Goal: Task Accomplishment & Management: Use online tool/utility

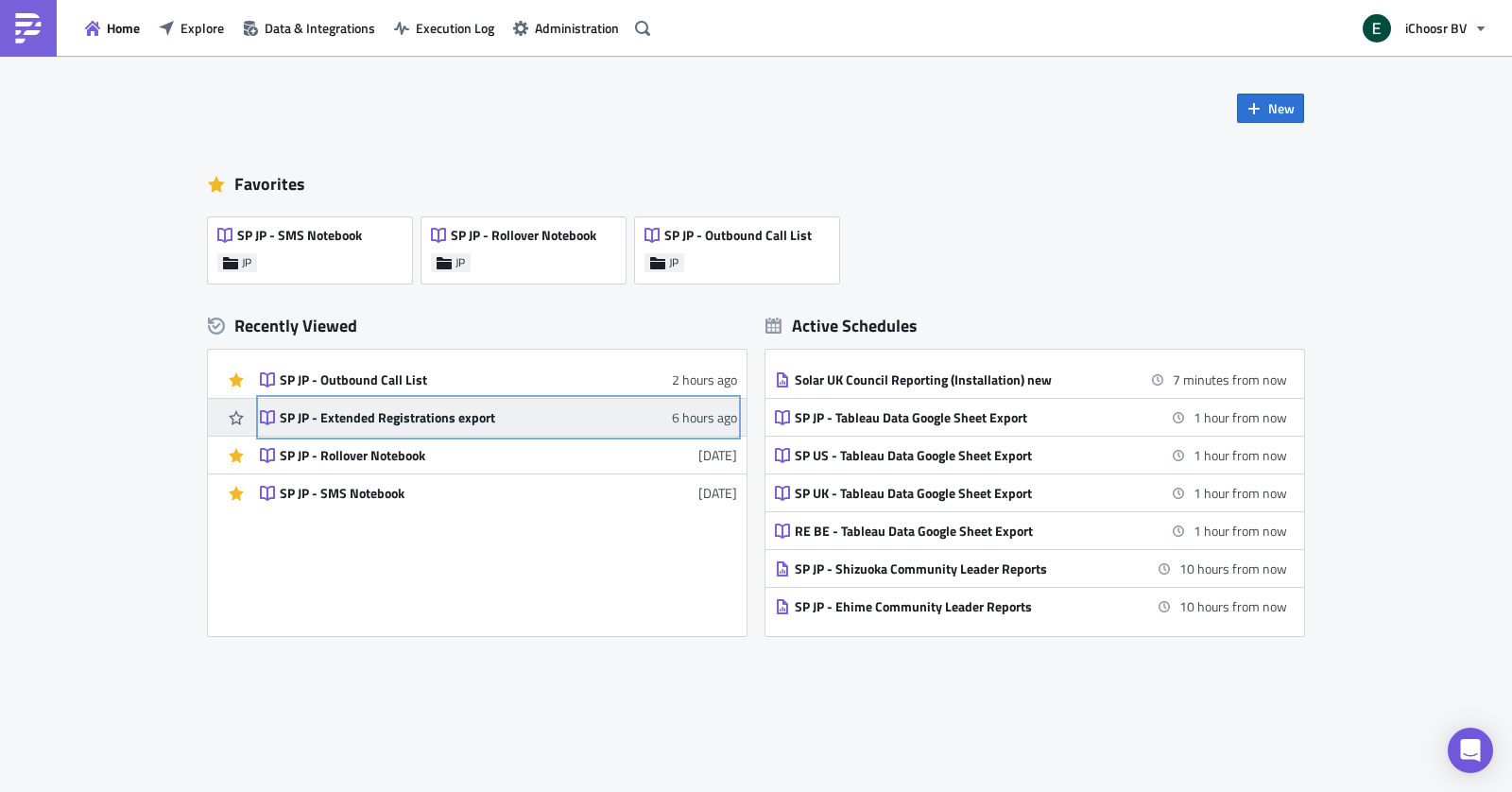
click at [399, 422] on div "SP JP - Extended Registrations export" at bounding box center [445, 417] width 331 height 17
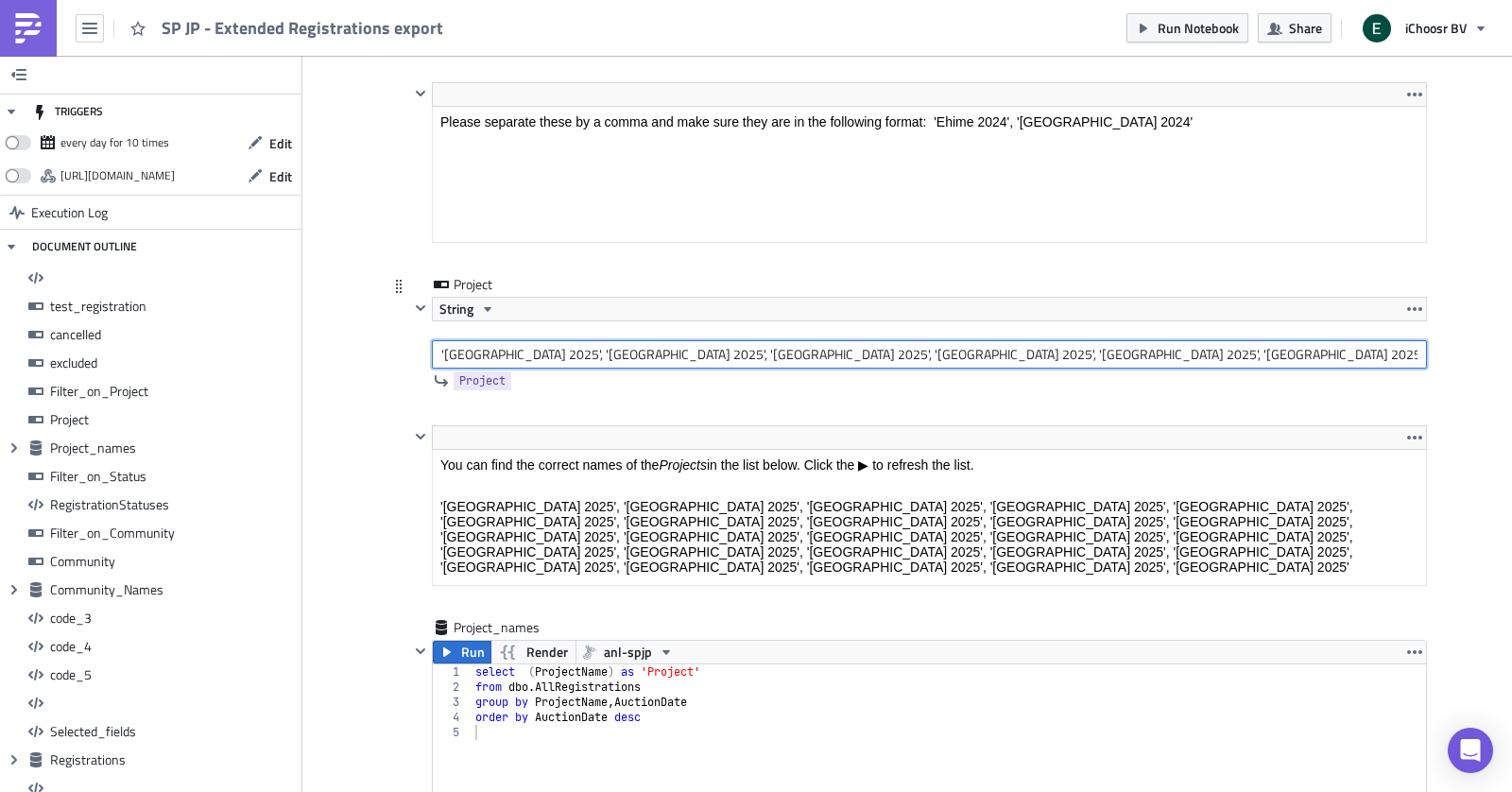
click at [493, 341] on input "'[GEOGRAPHIC_DATA] 2025', '[GEOGRAPHIC_DATA] 2025', '[GEOGRAPHIC_DATA] 2025', '…" at bounding box center [929, 354] width 995 height 28
paste input "text"
type input "'[GEOGRAPHIC_DATA] 2025', '[GEOGRAPHIC_DATA] 2025', '[GEOGRAPHIC_DATA] 2025', '…"
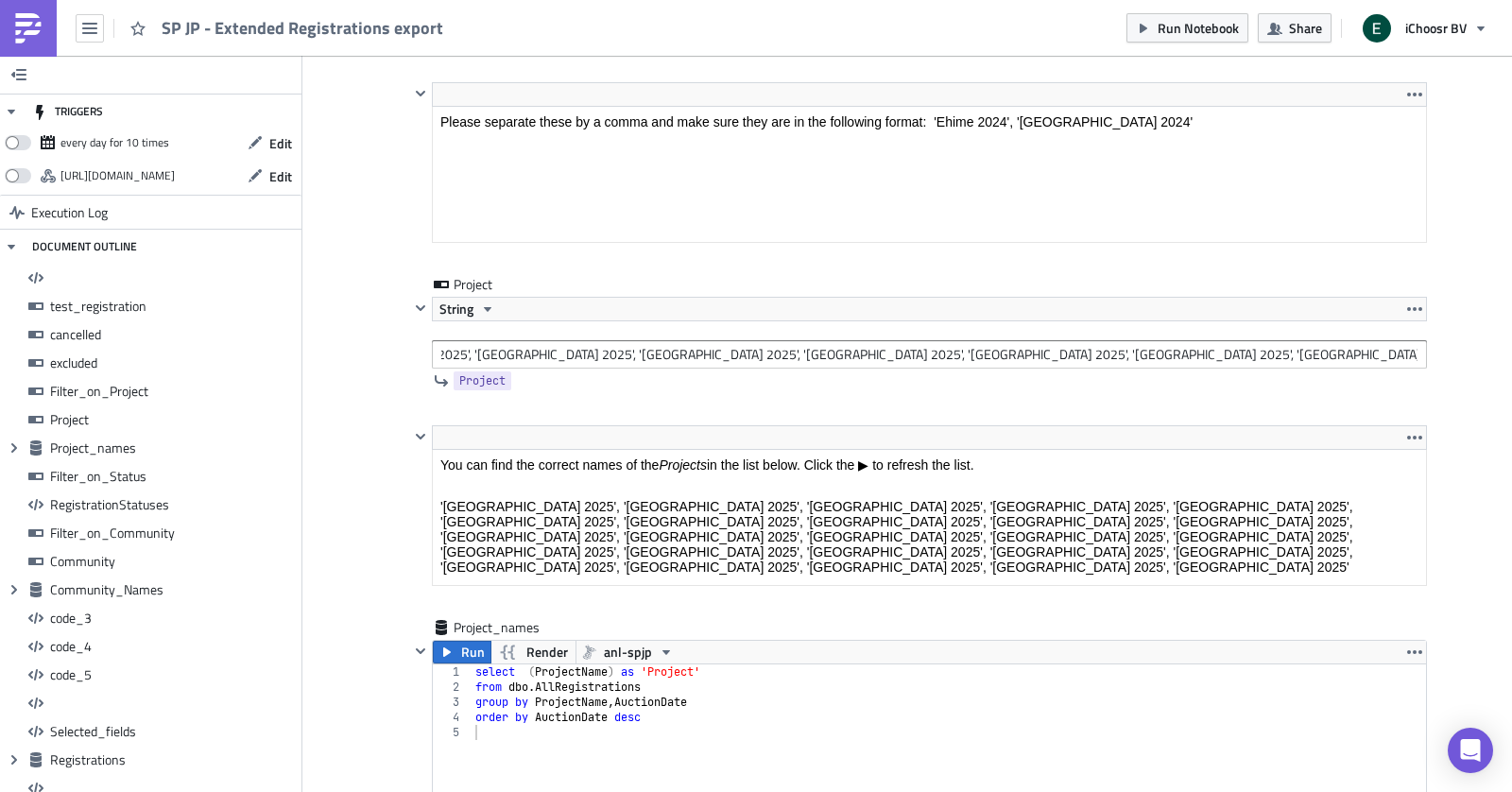
click at [466, 641] on span "Run" at bounding box center [473, 652] width 23 height 23
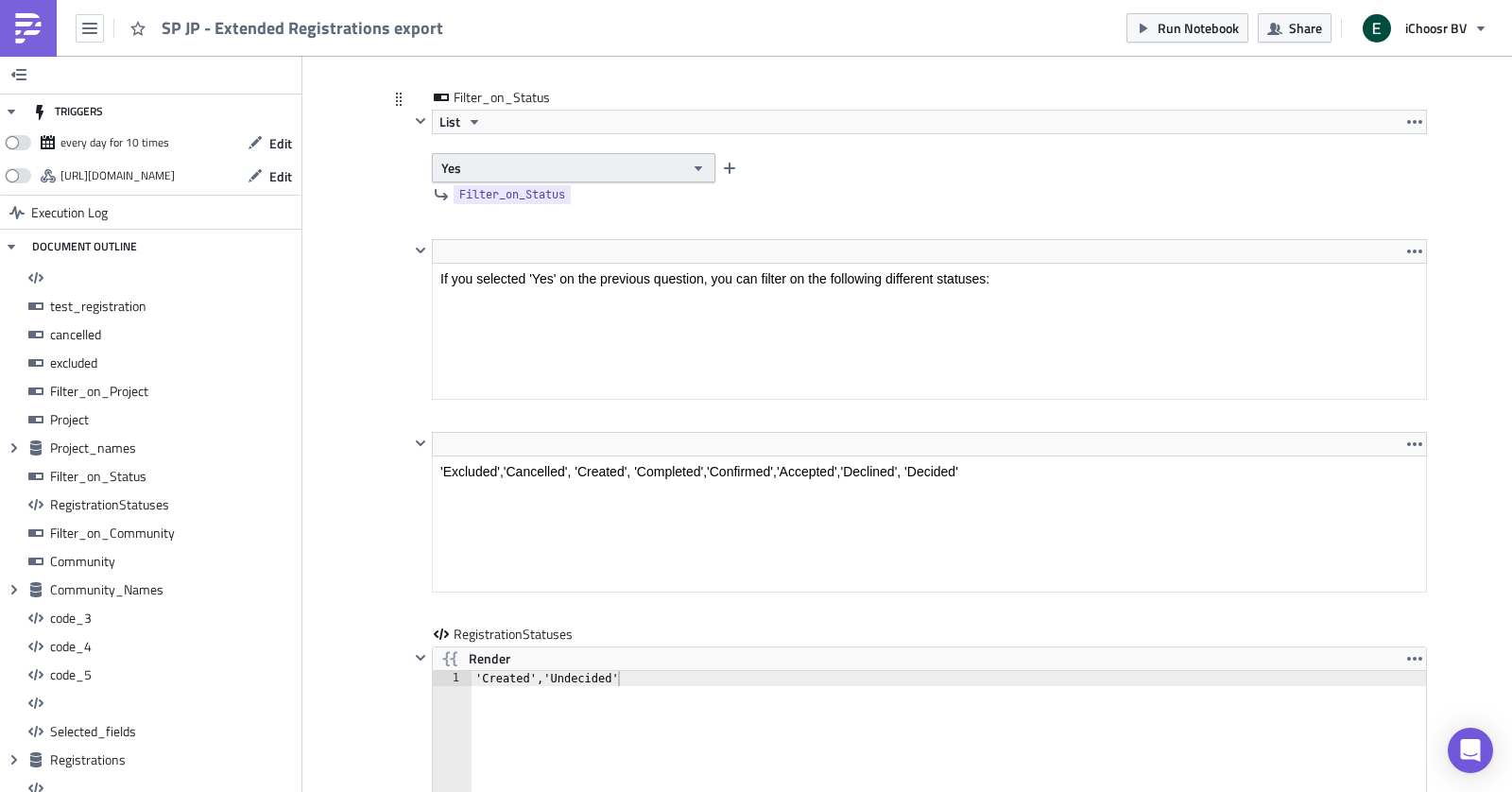
click at [500, 153] on button "Yes" at bounding box center [573, 167] width 284 height 29
click at [488, 199] on div "No" at bounding box center [522, 208] width 157 height 19
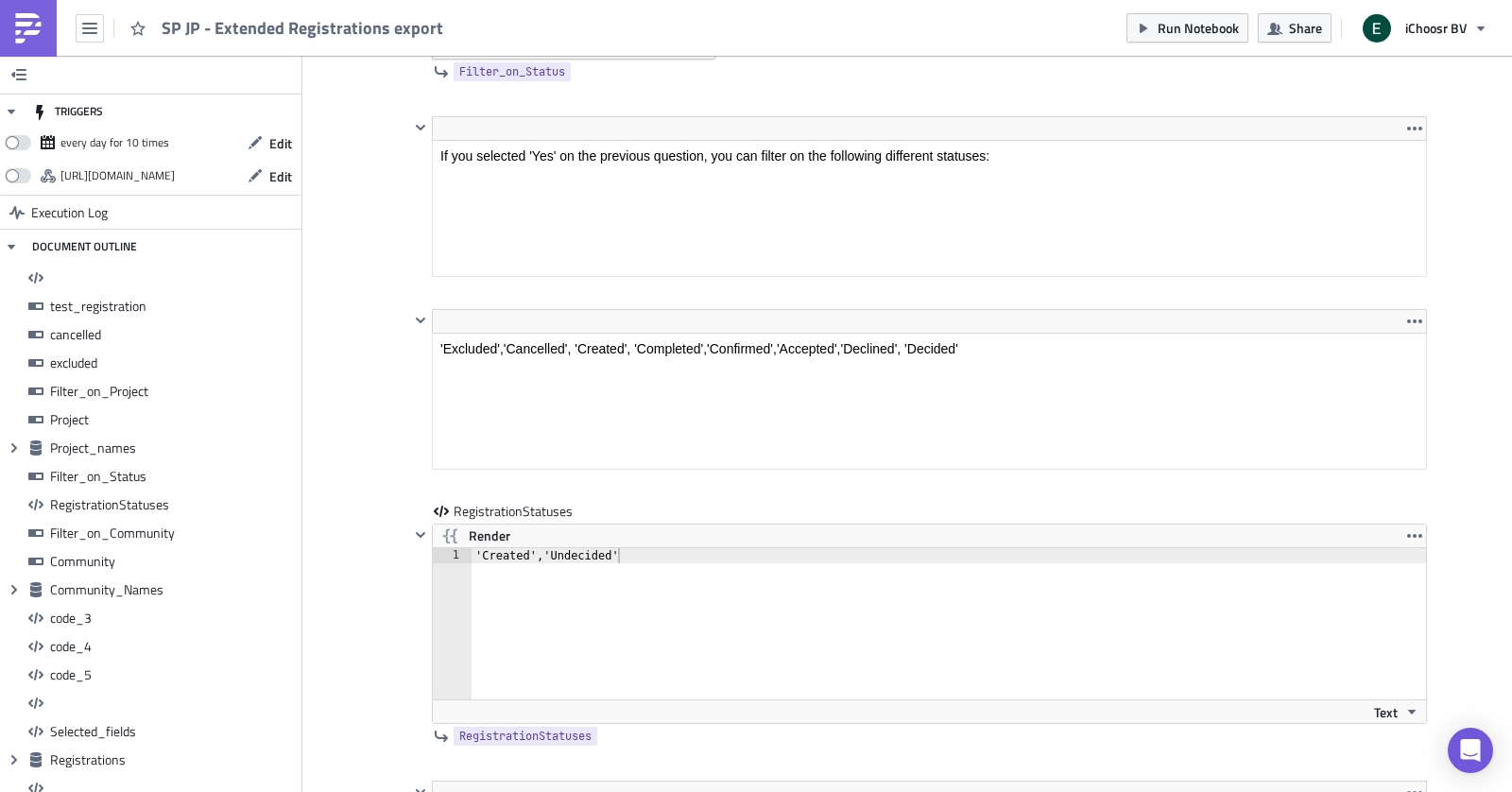
scroll to position [5803, 0]
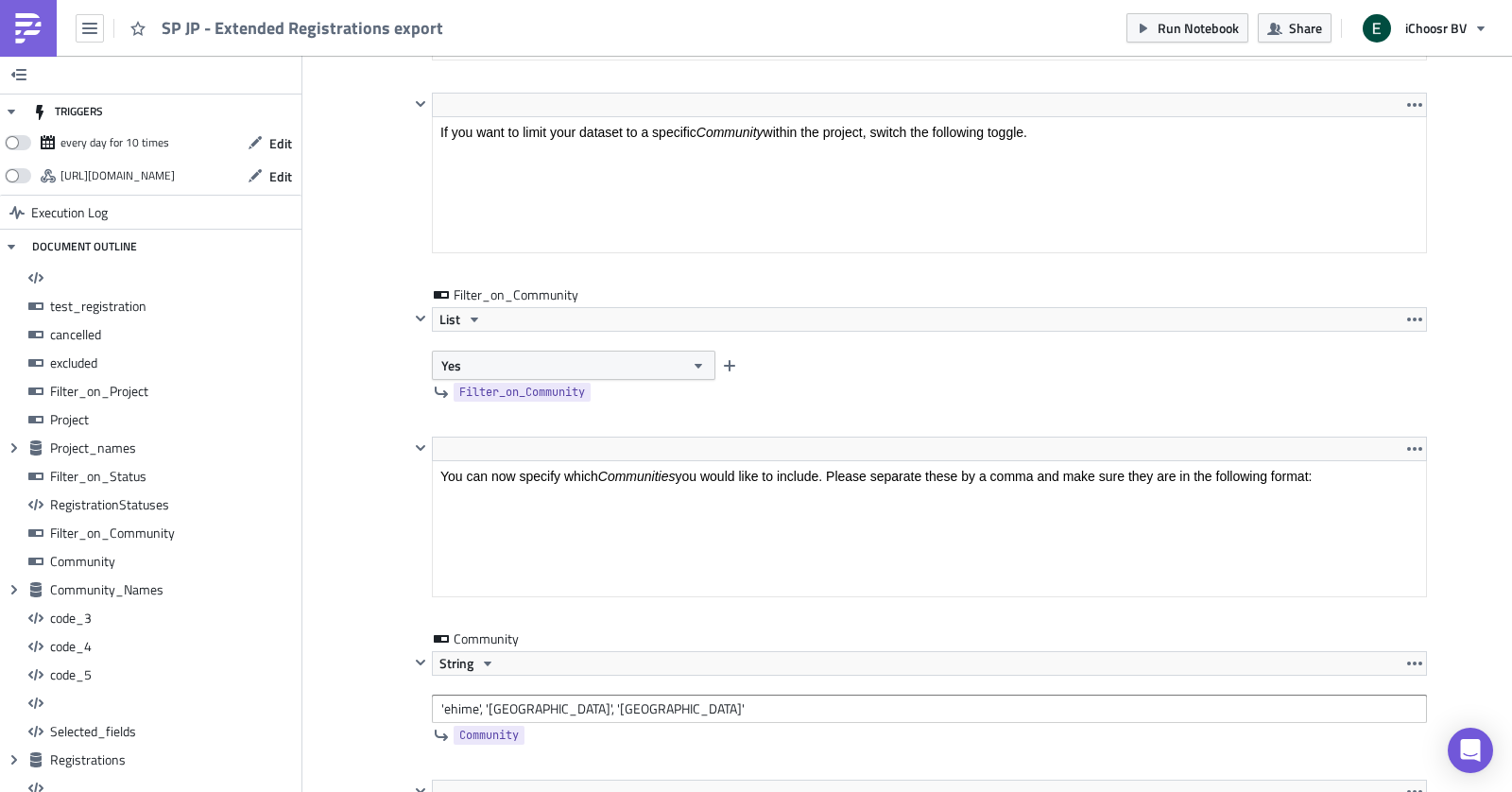
scroll to position [6675, 0]
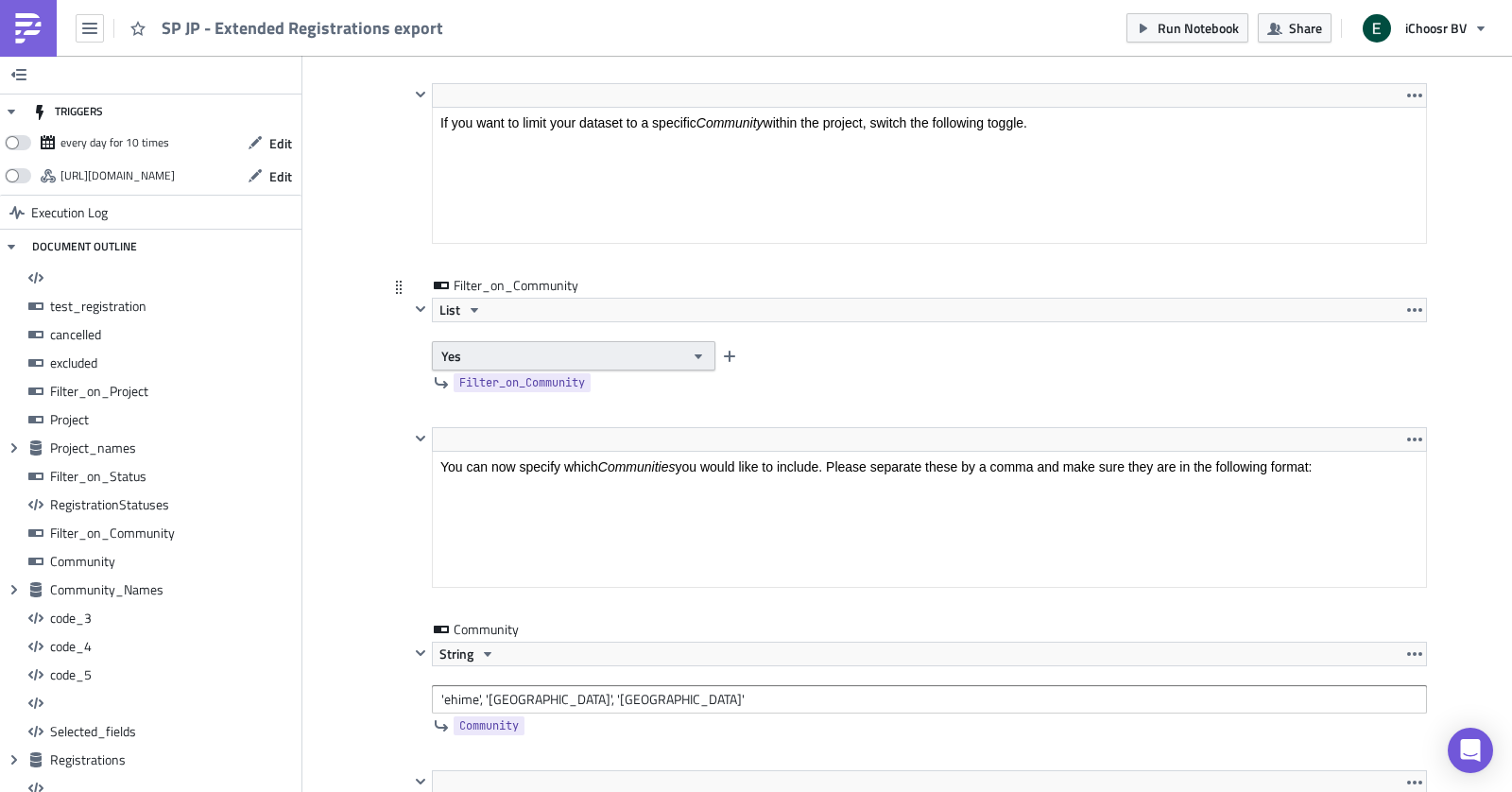
click at [470, 341] on button "Yes" at bounding box center [573, 355] width 284 height 29
click at [470, 382] on div "No" at bounding box center [522, 390] width 157 height 19
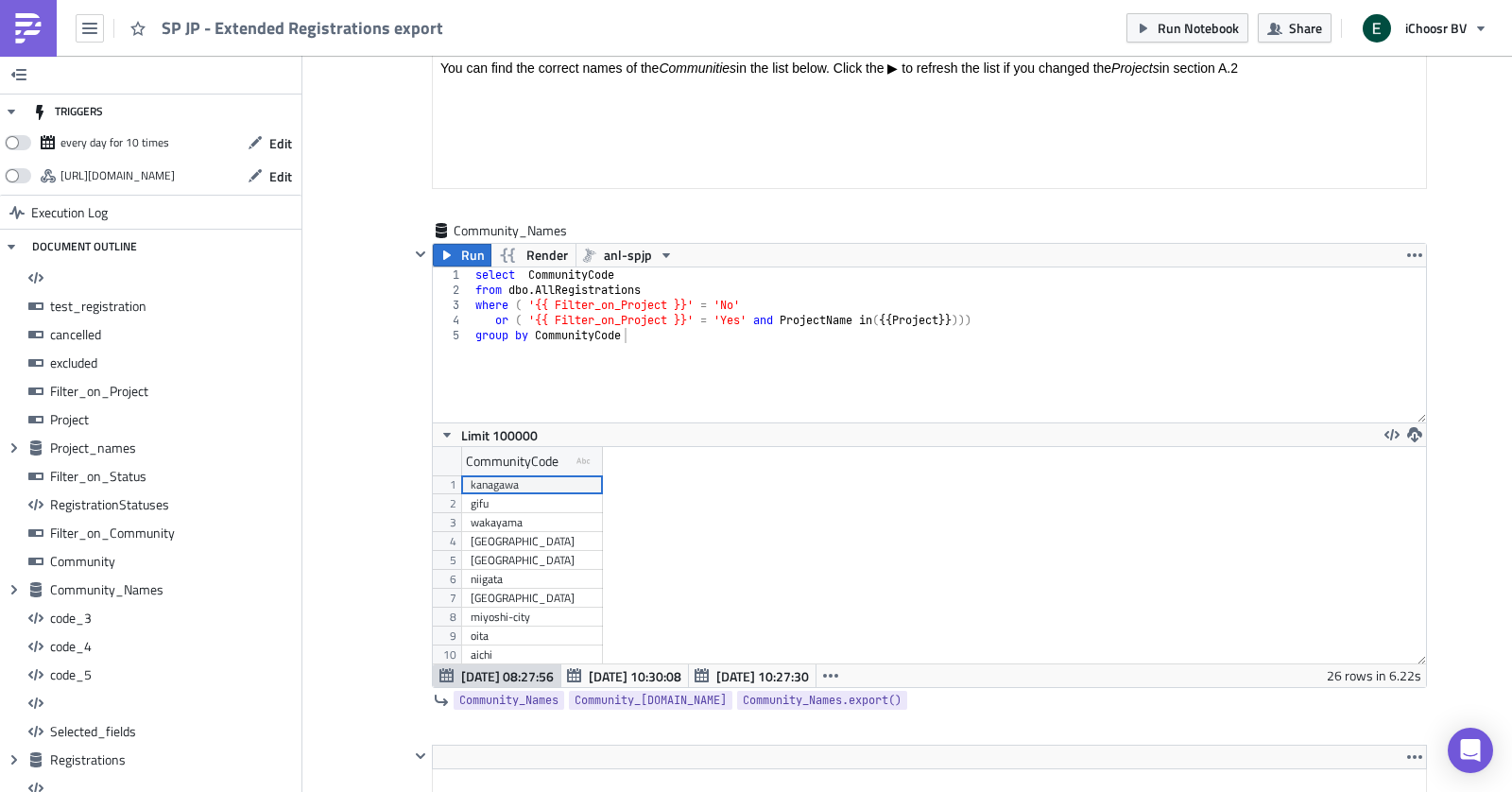
scroll to position [7400, 0]
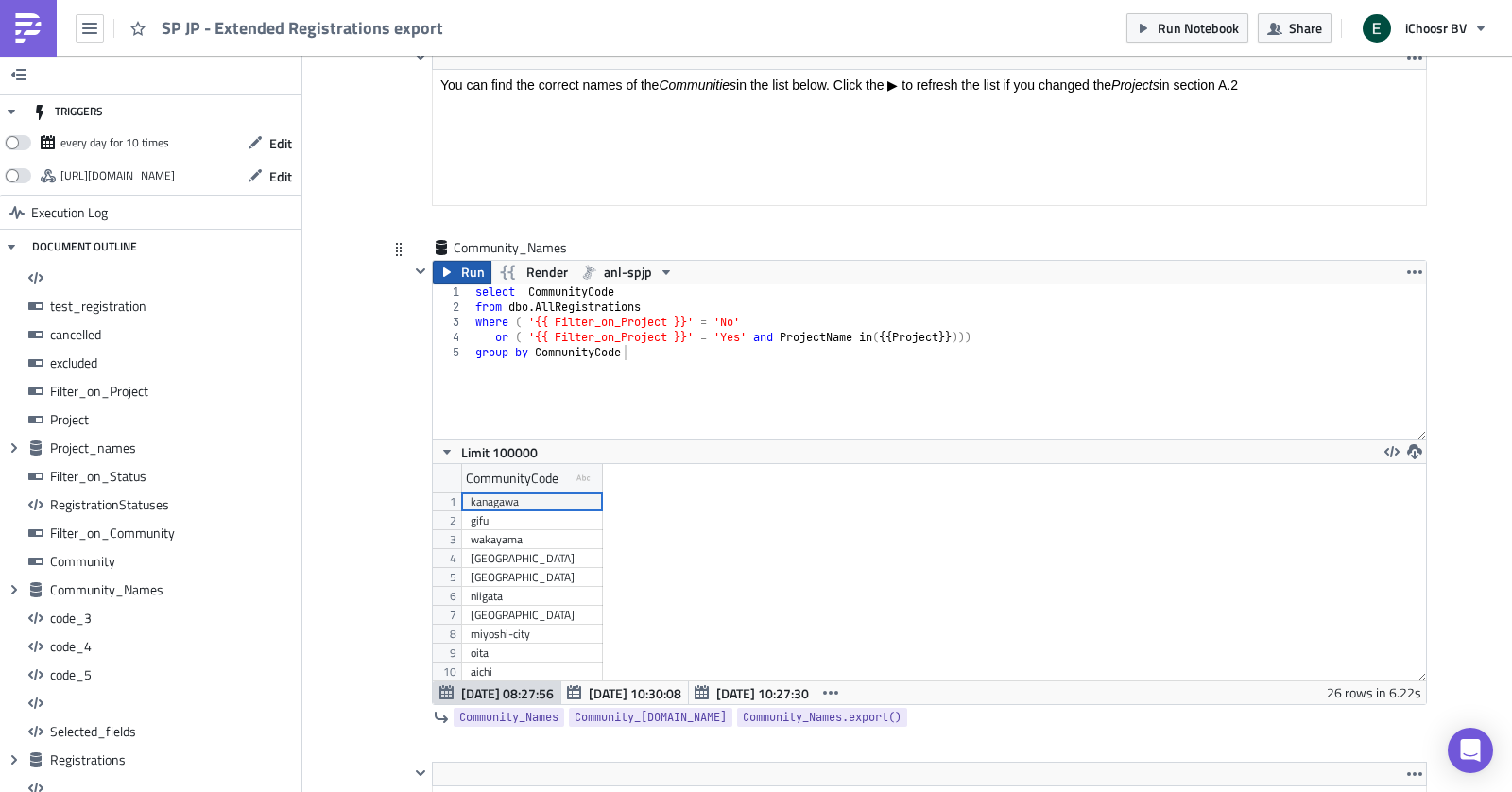
click at [466, 260] on span "Run" at bounding box center [473, 271] width 23 height 23
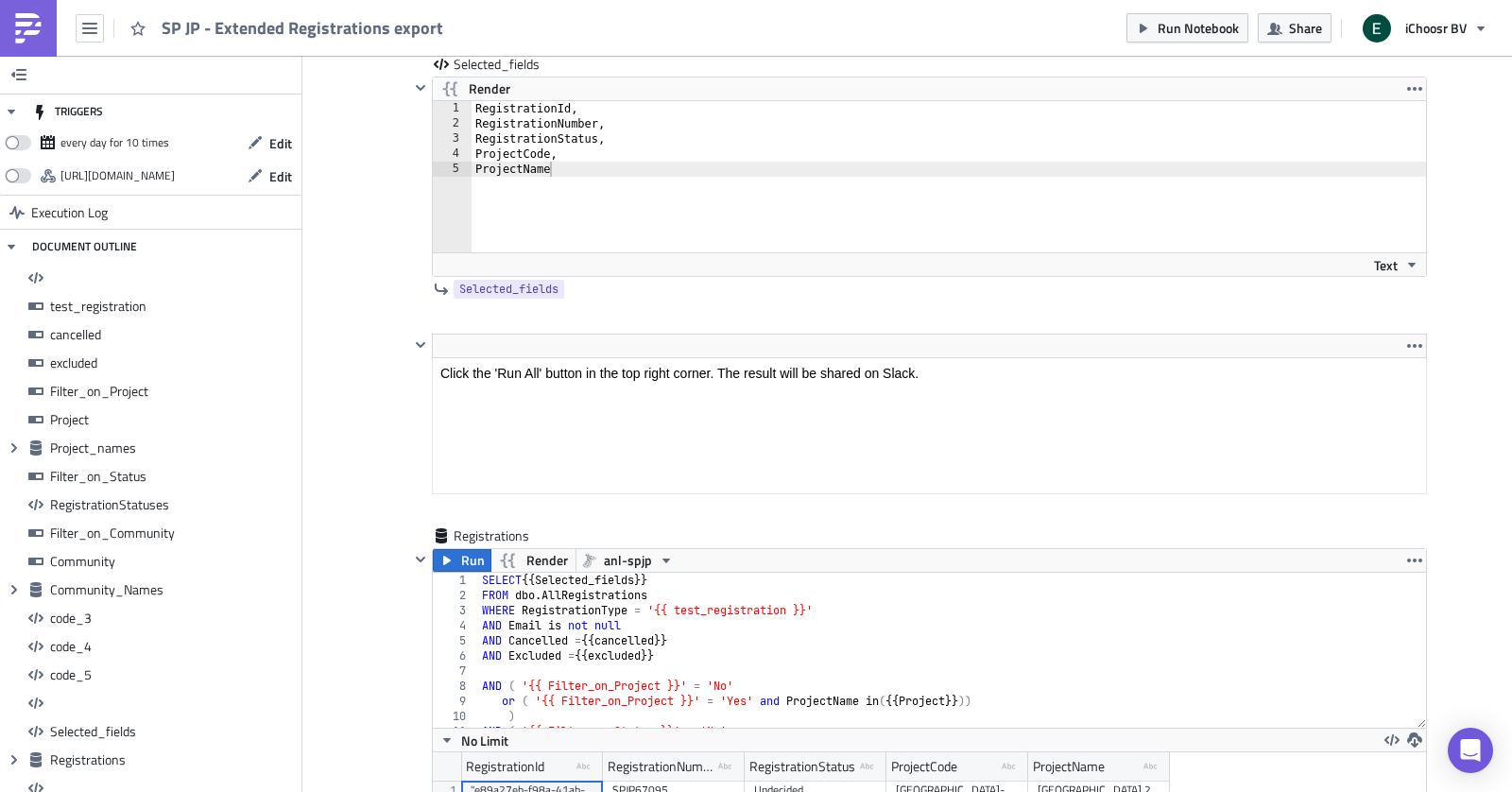
scroll to position [14943, 0]
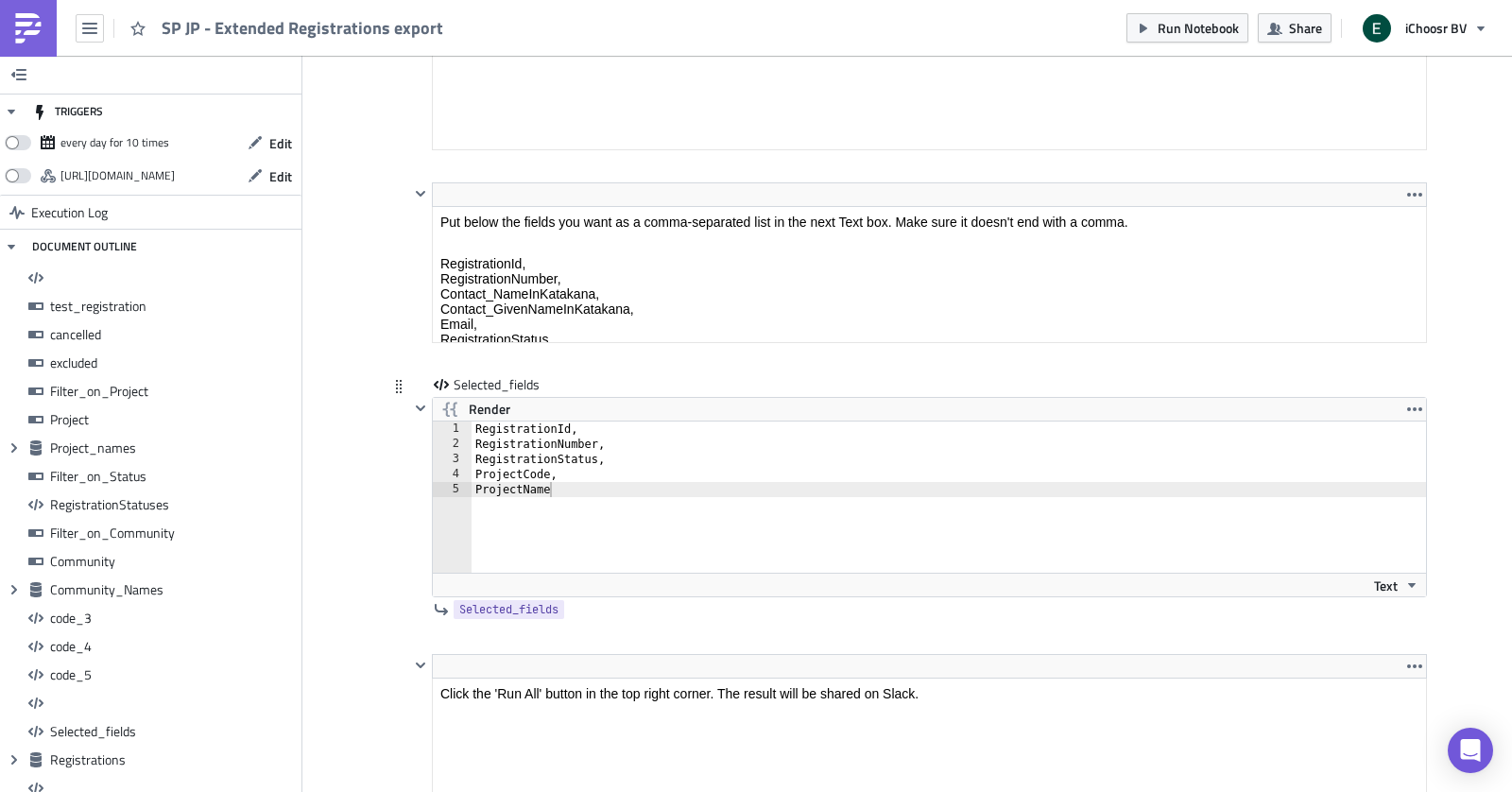
click at [557, 423] on div "RegistrationId, RegistrationNumber, RegistrationStatus, ProjectCode, ProjectName" at bounding box center [960, 512] width 977 height 181
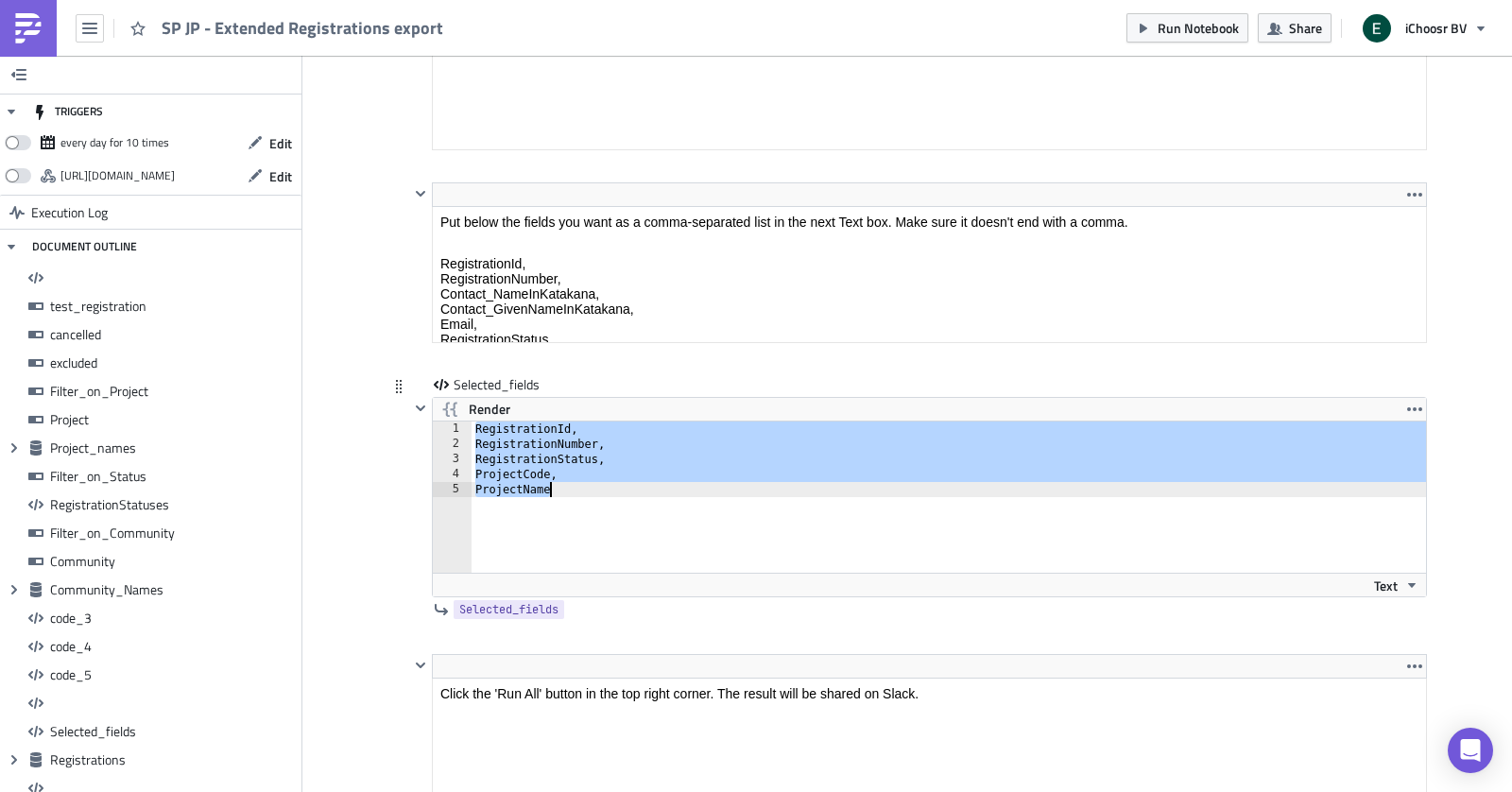
paste textarea "aymentStatus"
type textarea "PaymentStatus"
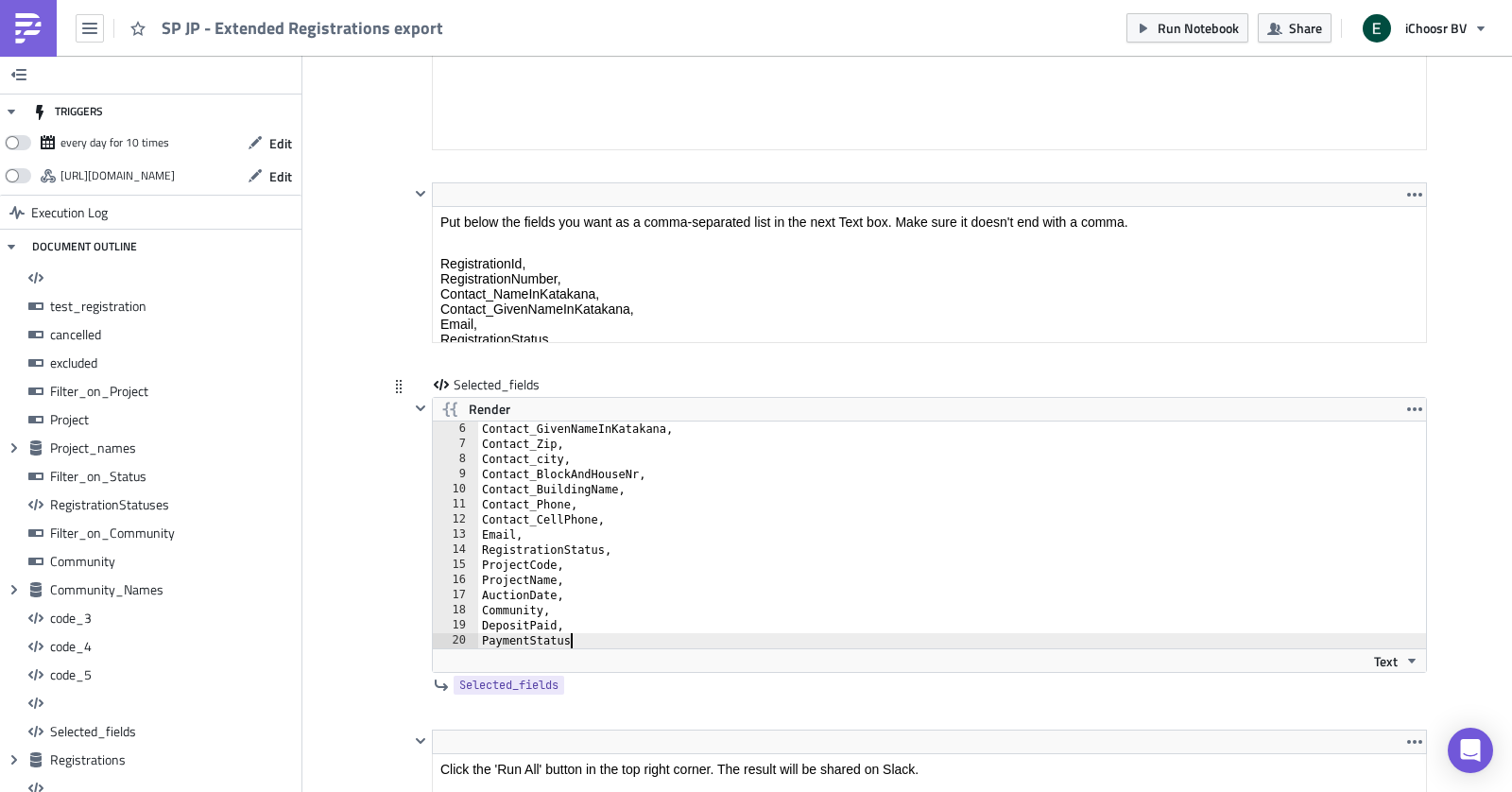
scroll to position [75, 0]
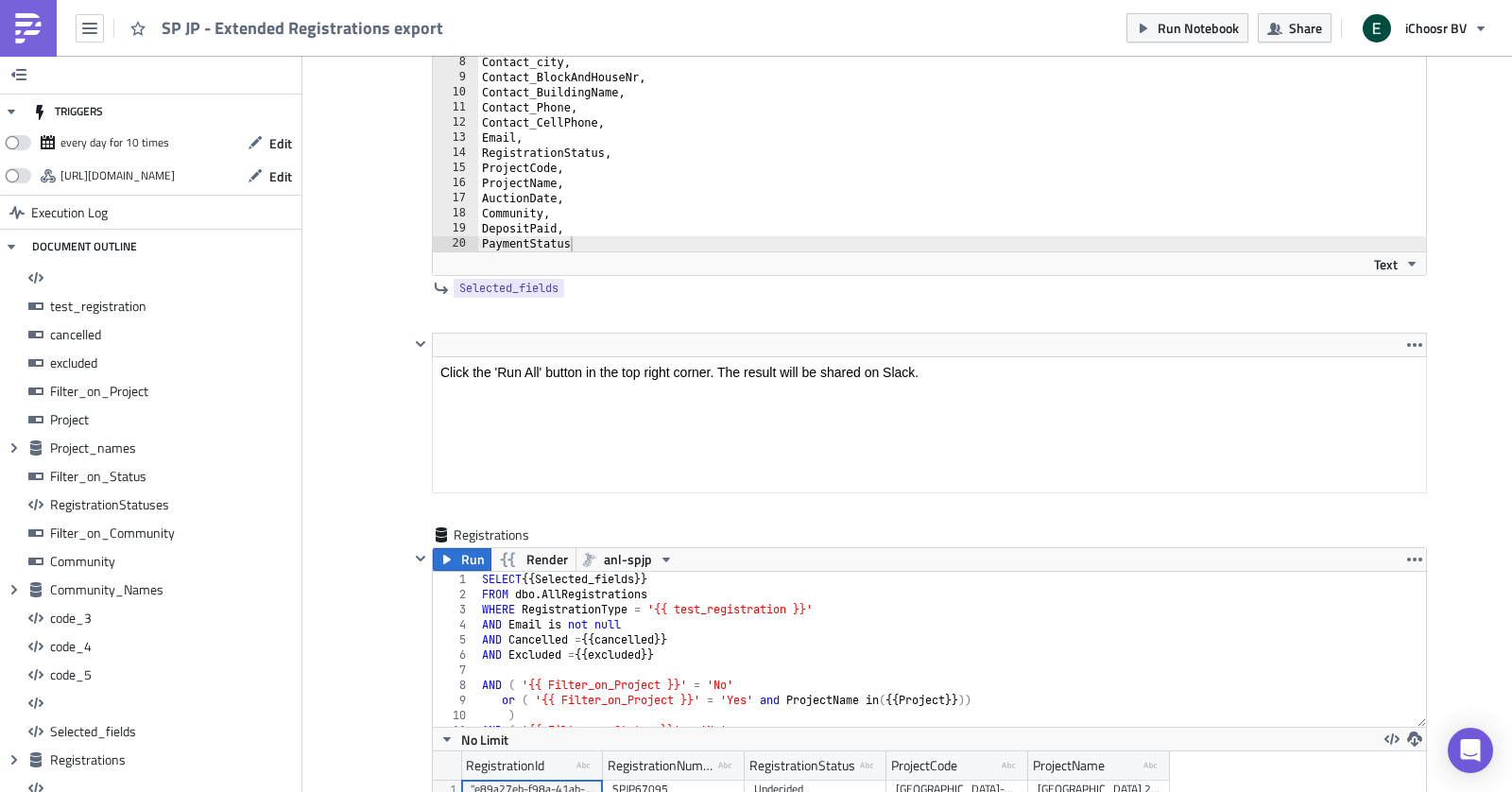
scroll to position [15346, 0]
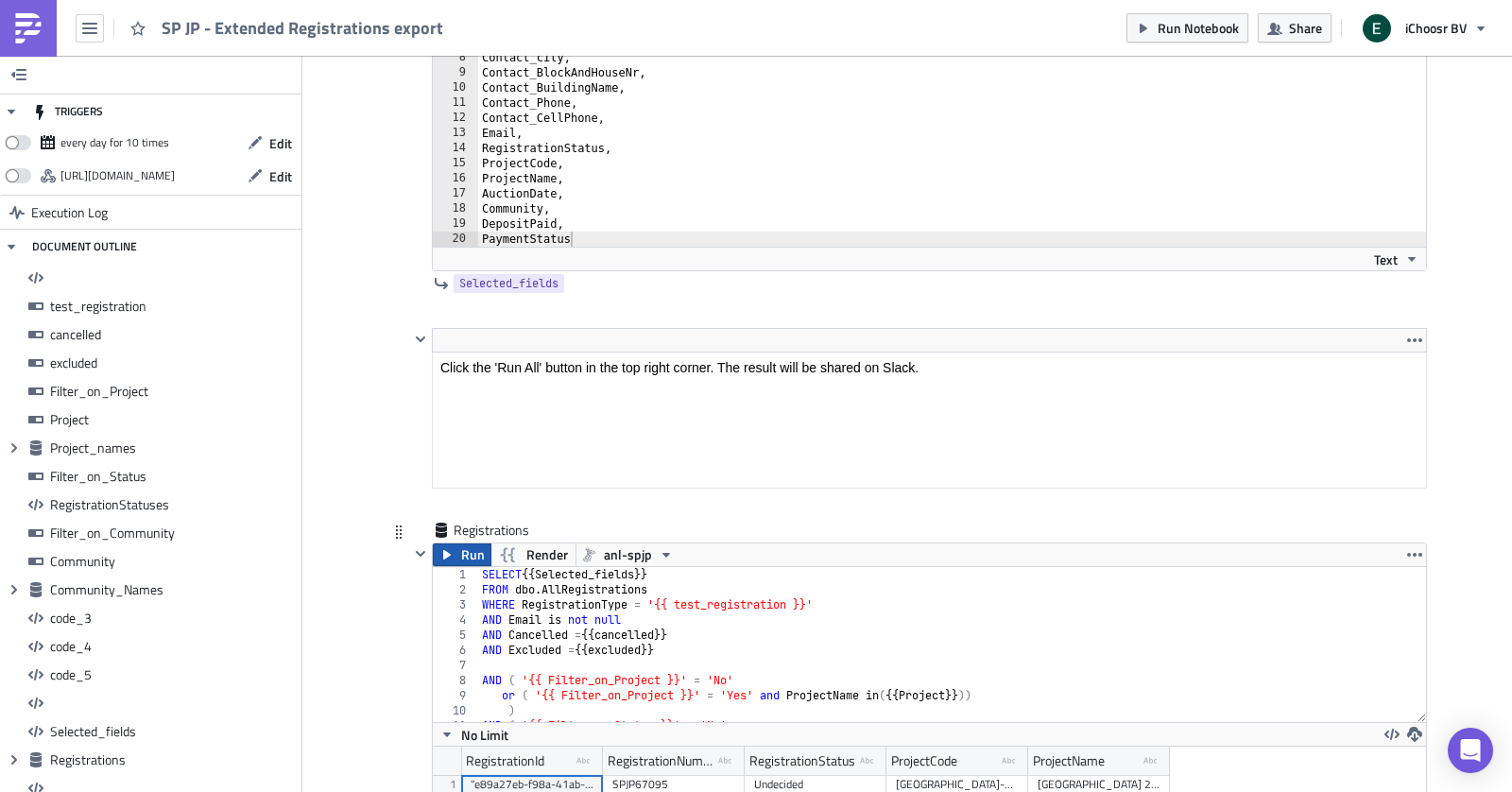
click at [459, 543] on button "Run" at bounding box center [462, 554] width 59 height 23
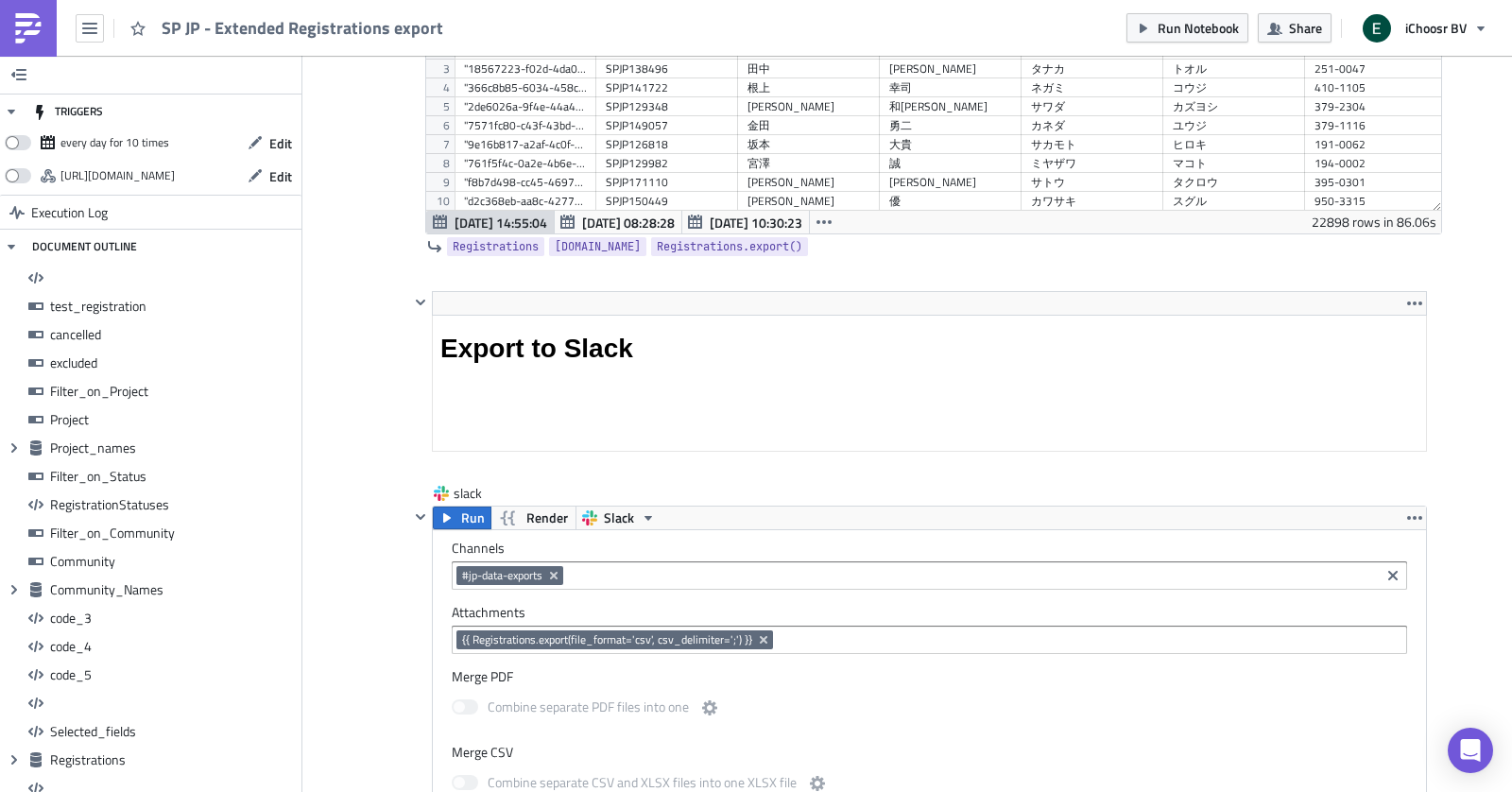
scroll to position [16281, 0]
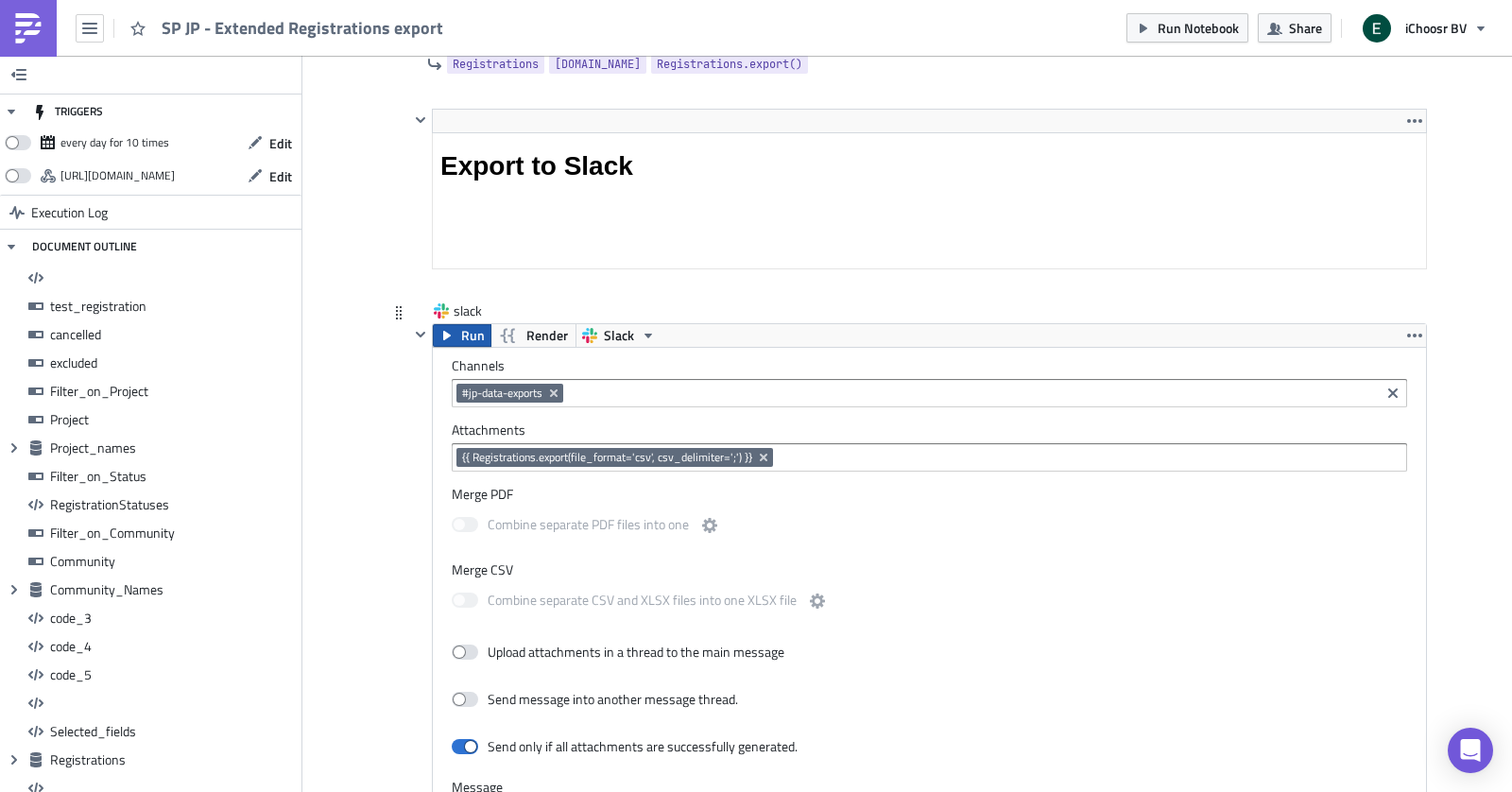
click at [472, 324] on span "Run" at bounding box center [473, 335] width 23 height 23
